Goal: Information Seeking & Learning: Learn about a topic

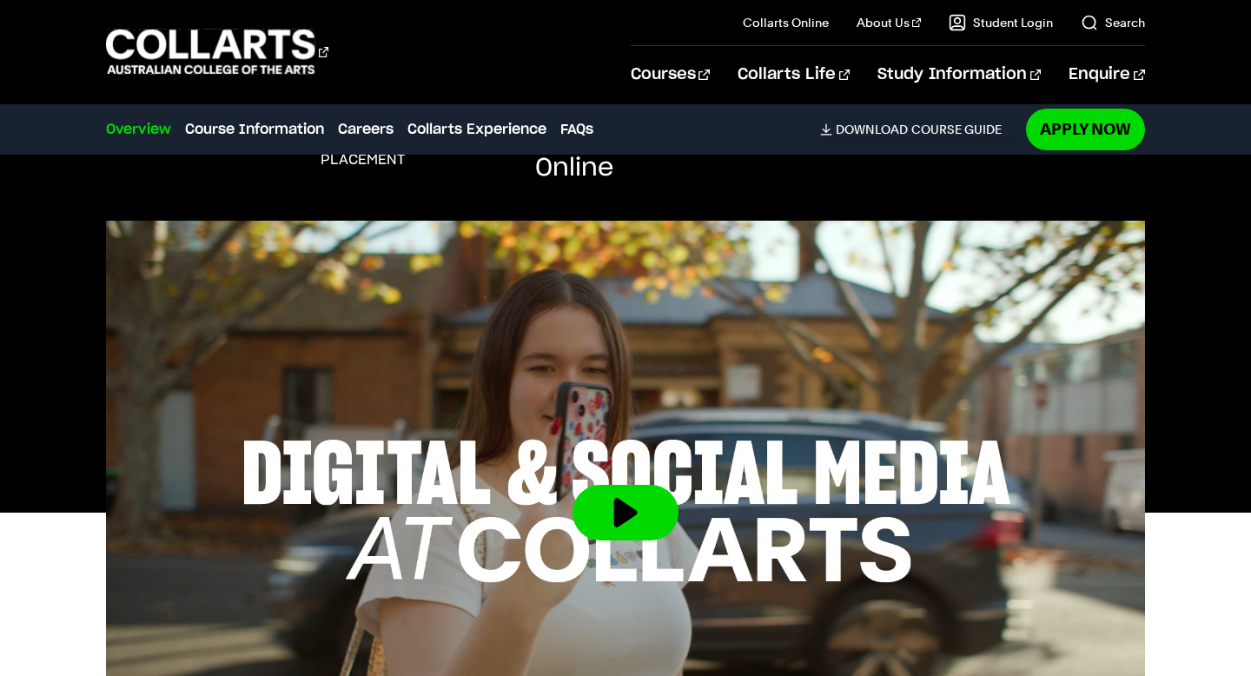
scroll to position [583, 0]
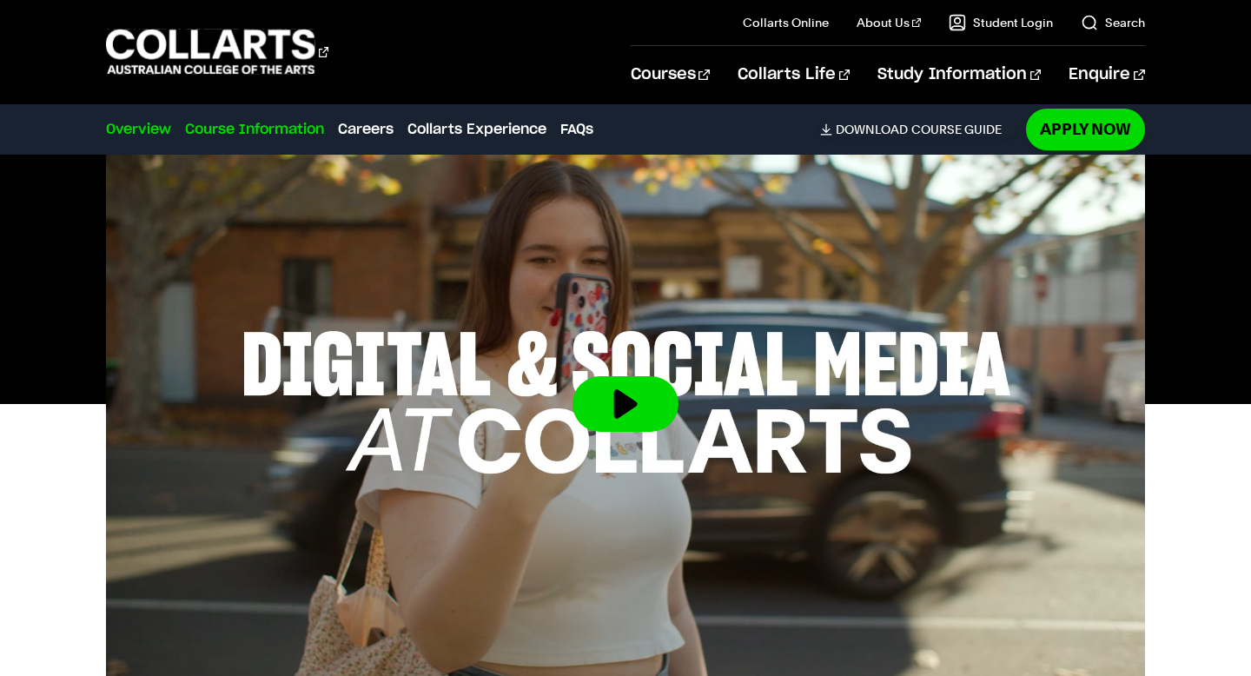
click at [207, 130] on link "Course Information" at bounding box center [254, 129] width 139 height 21
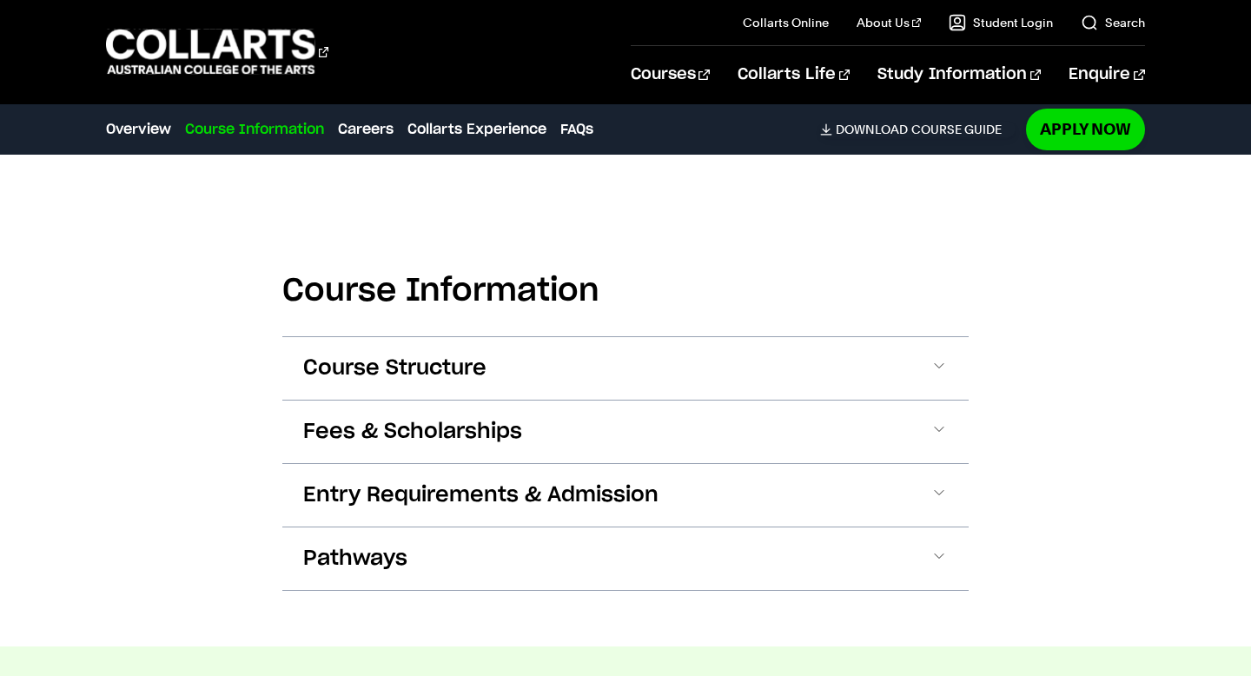
scroll to position [1696, 0]
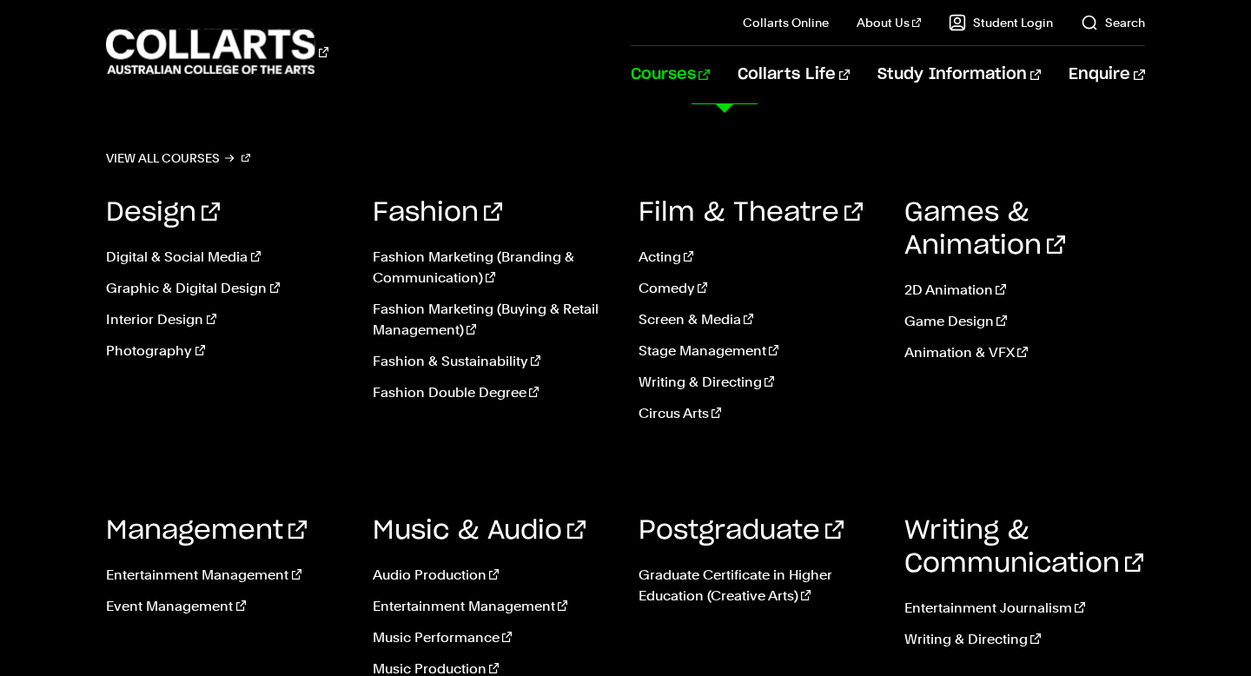
click at [697, 69] on link "Courses" at bounding box center [670, 74] width 79 height 57
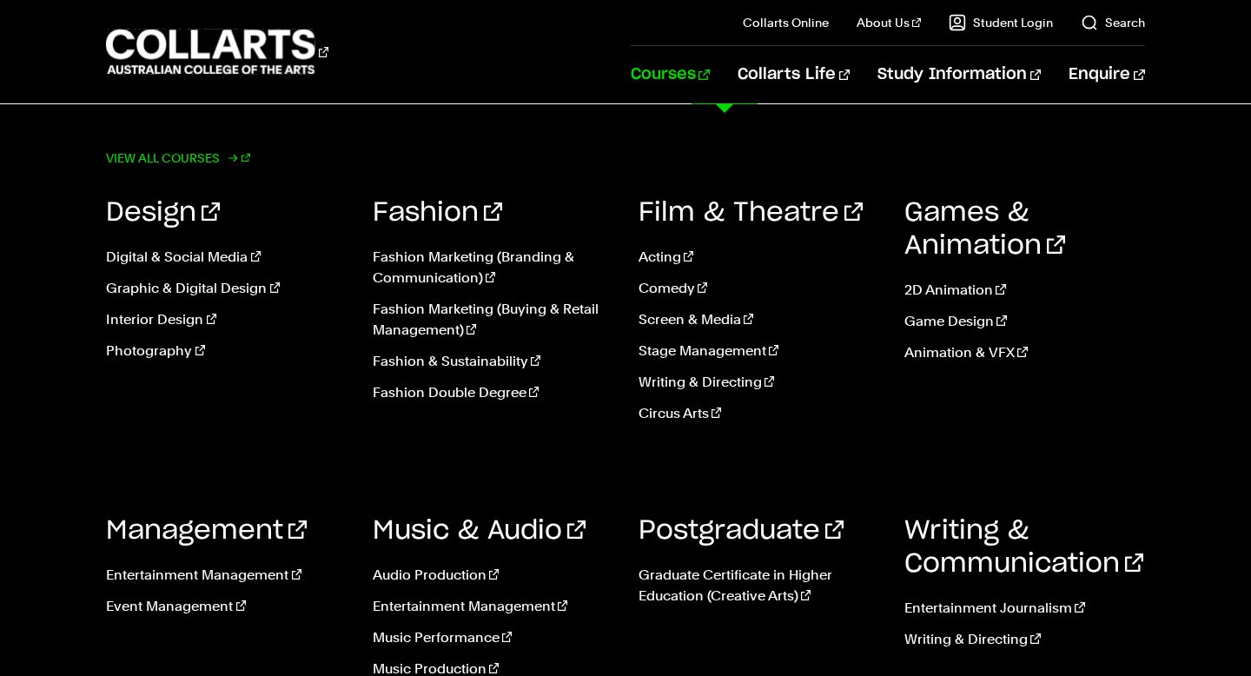
scroll to position [1374, 0]
click at [169, 154] on link "View all courses" at bounding box center [178, 158] width 144 height 24
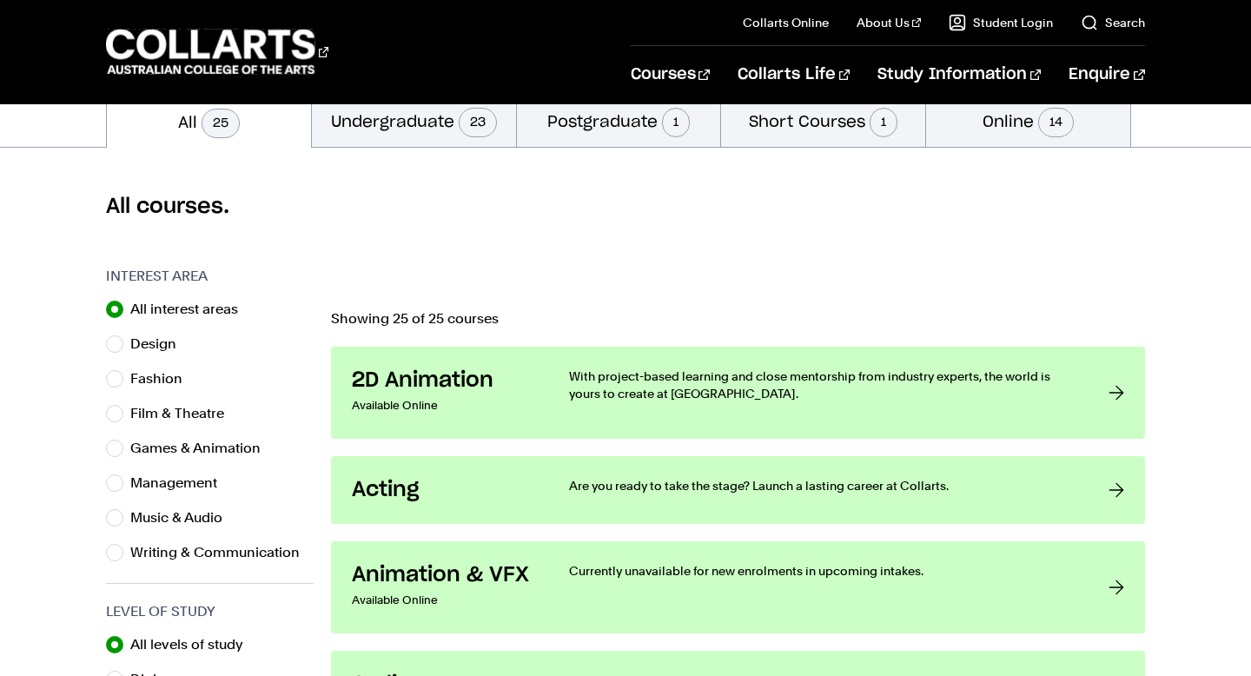
scroll to position [235, 0]
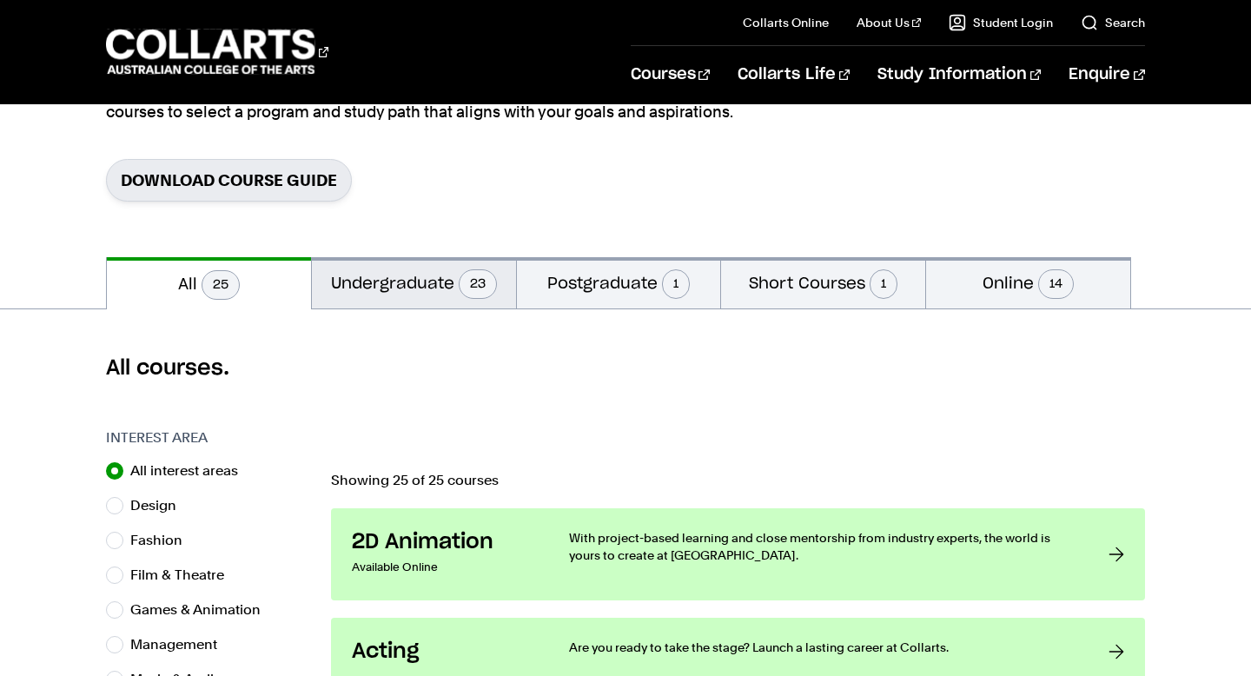
click at [431, 271] on button "Undergraduate 23" at bounding box center [414, 282] width 204 height 51
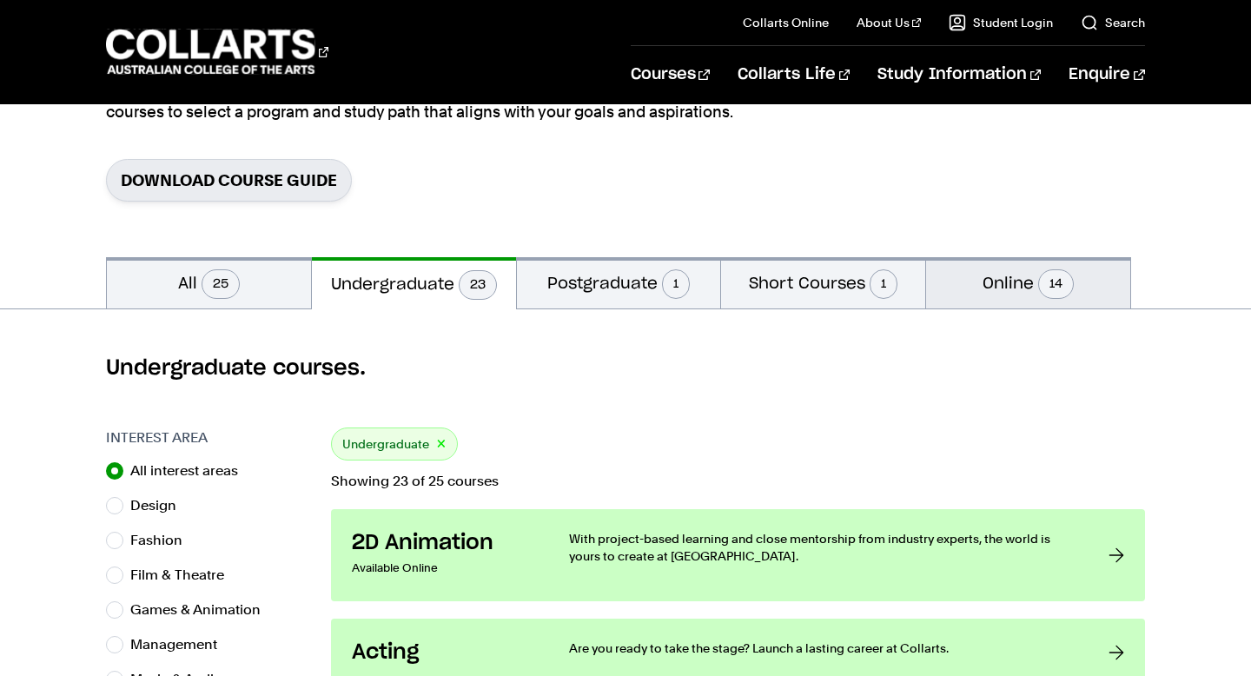
click at [1029, 296] on button "Online 14" at bounding box center [1028, 282] width 204 height 51
radio input "false"
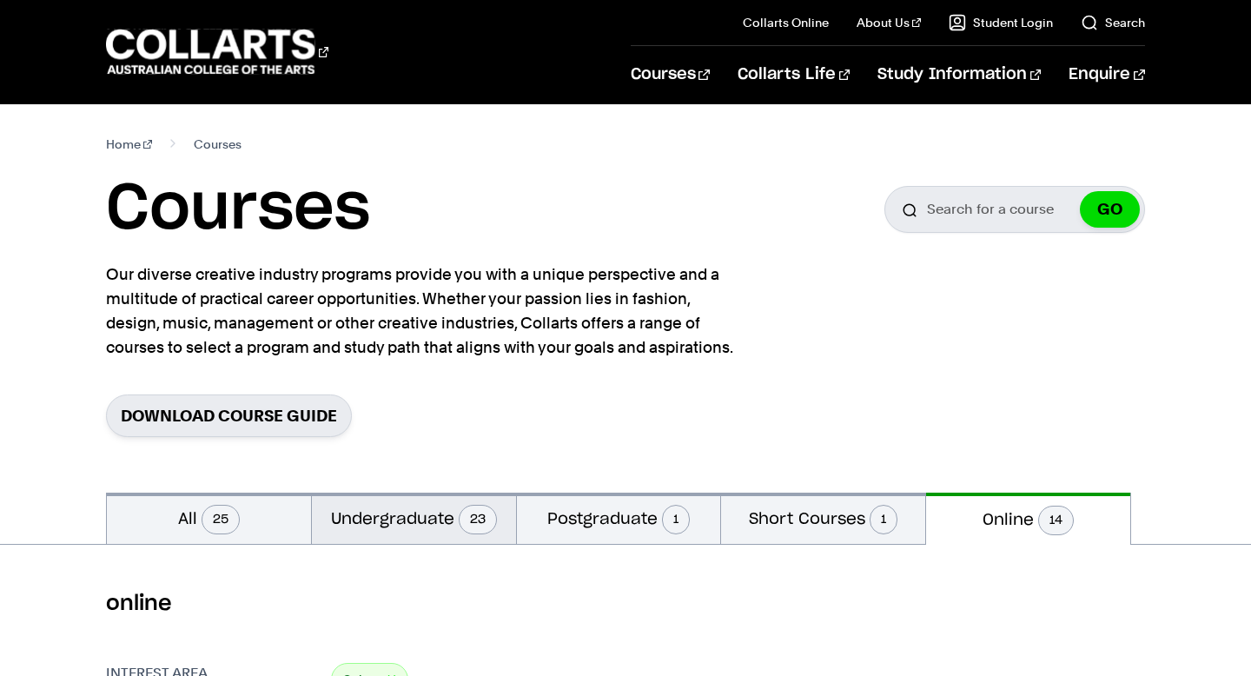
click at [396, 513] on button "Undergraduate 23" at bounding box center [414, 518] width 204 height 51
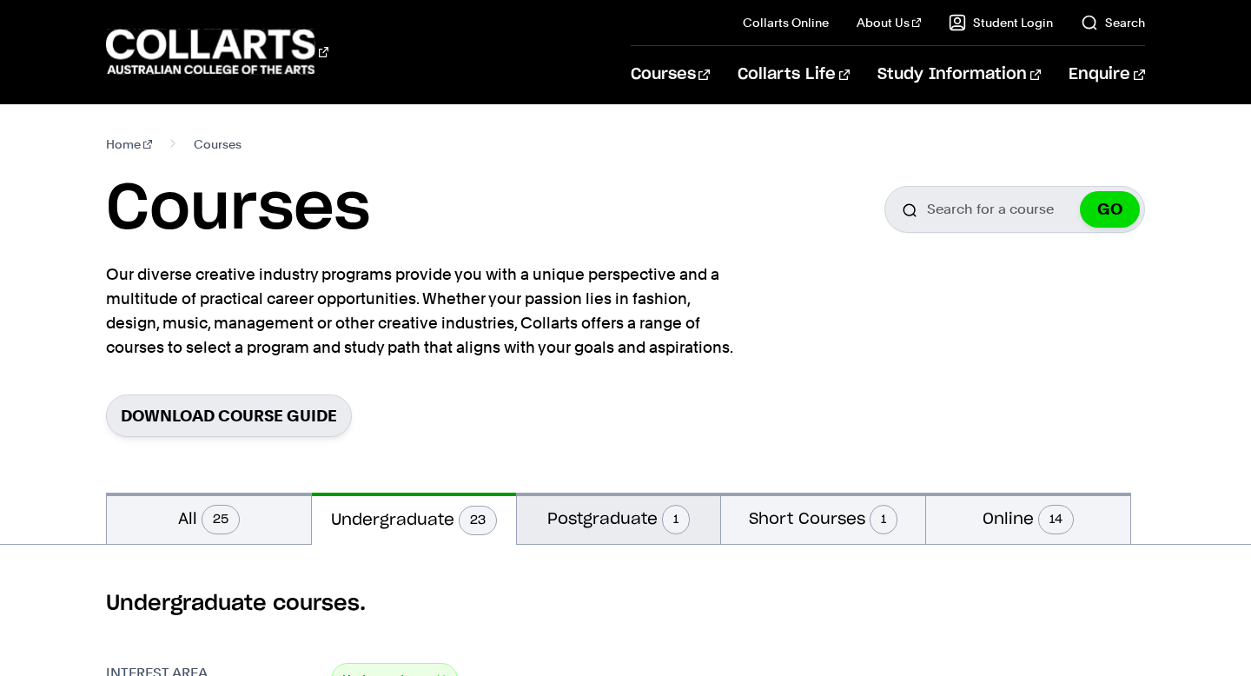
click at [603, 513] on button "Postgraduate 1" at bounding box center [619, 518] width 204 height 51
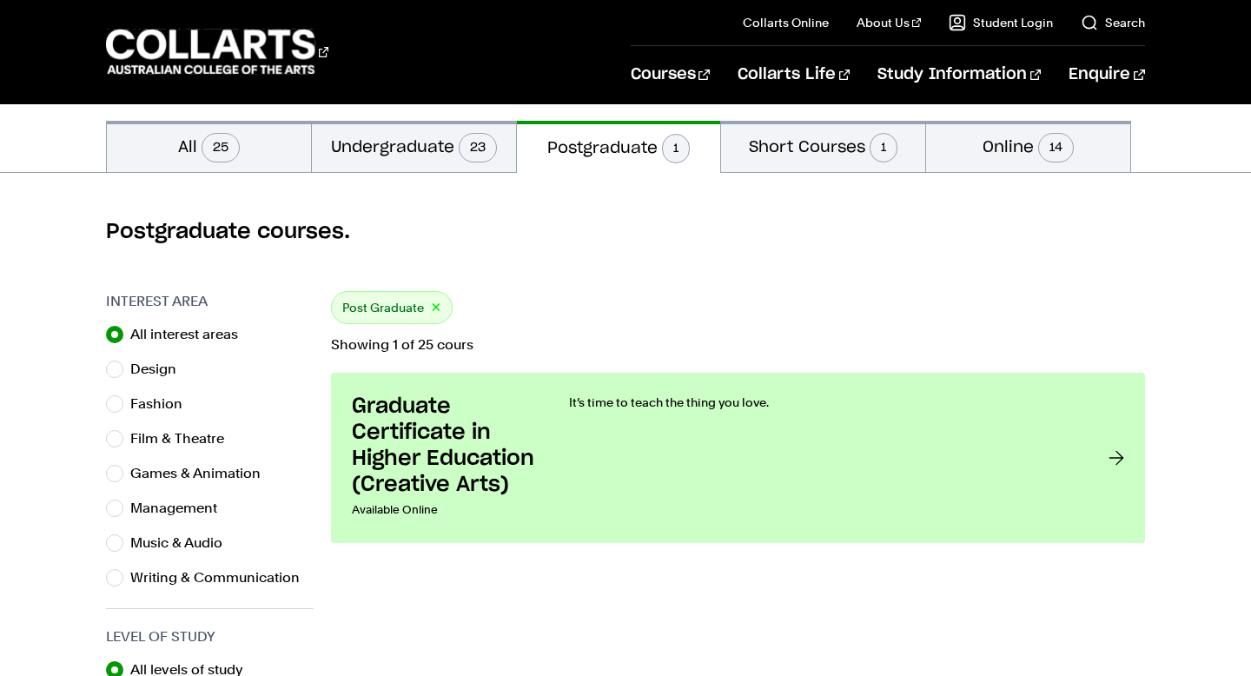
scroll to position [334, 0]
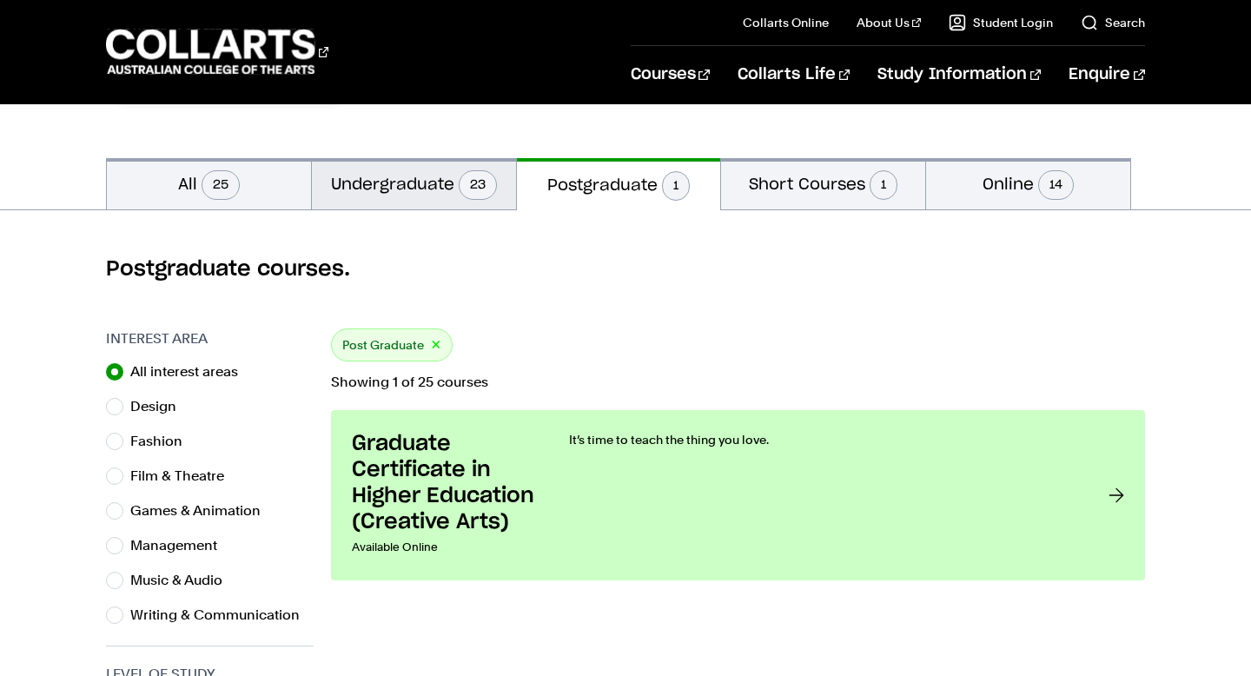
click at [467, 175] on span "23" at bounding box center [478, 185] width 38 height 30
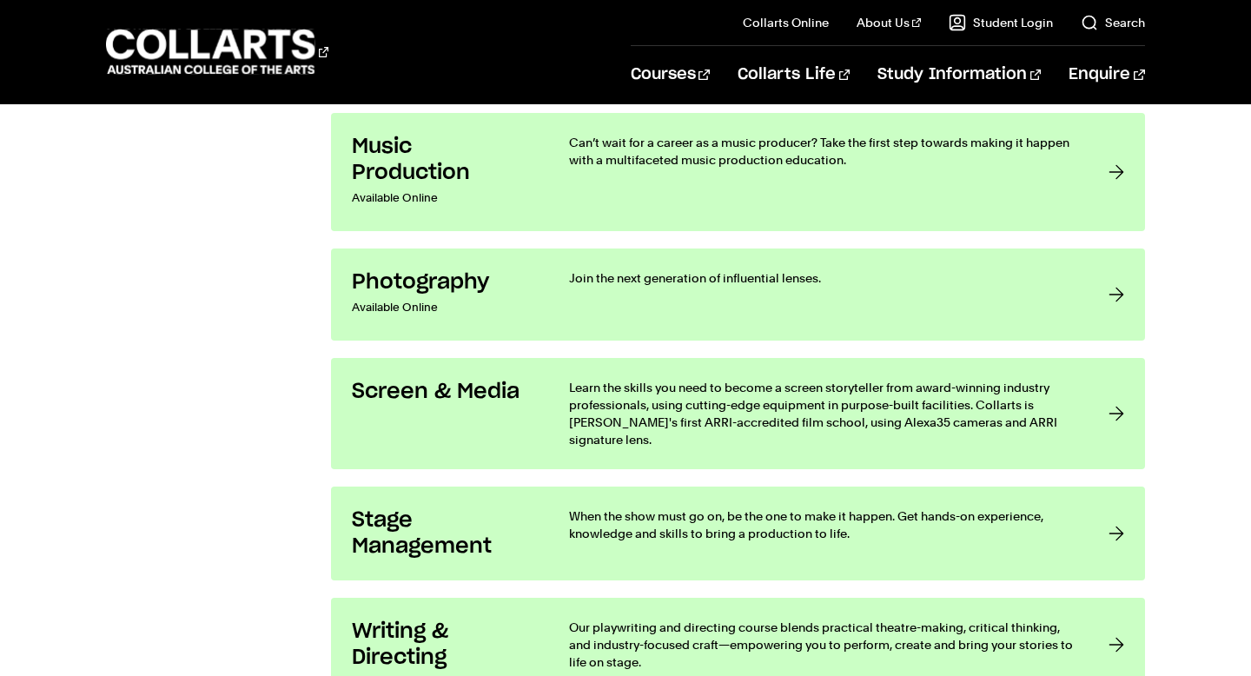
scroll to position [3247, 0]
